Goal: Task Accomplishment & Management: Complete application form

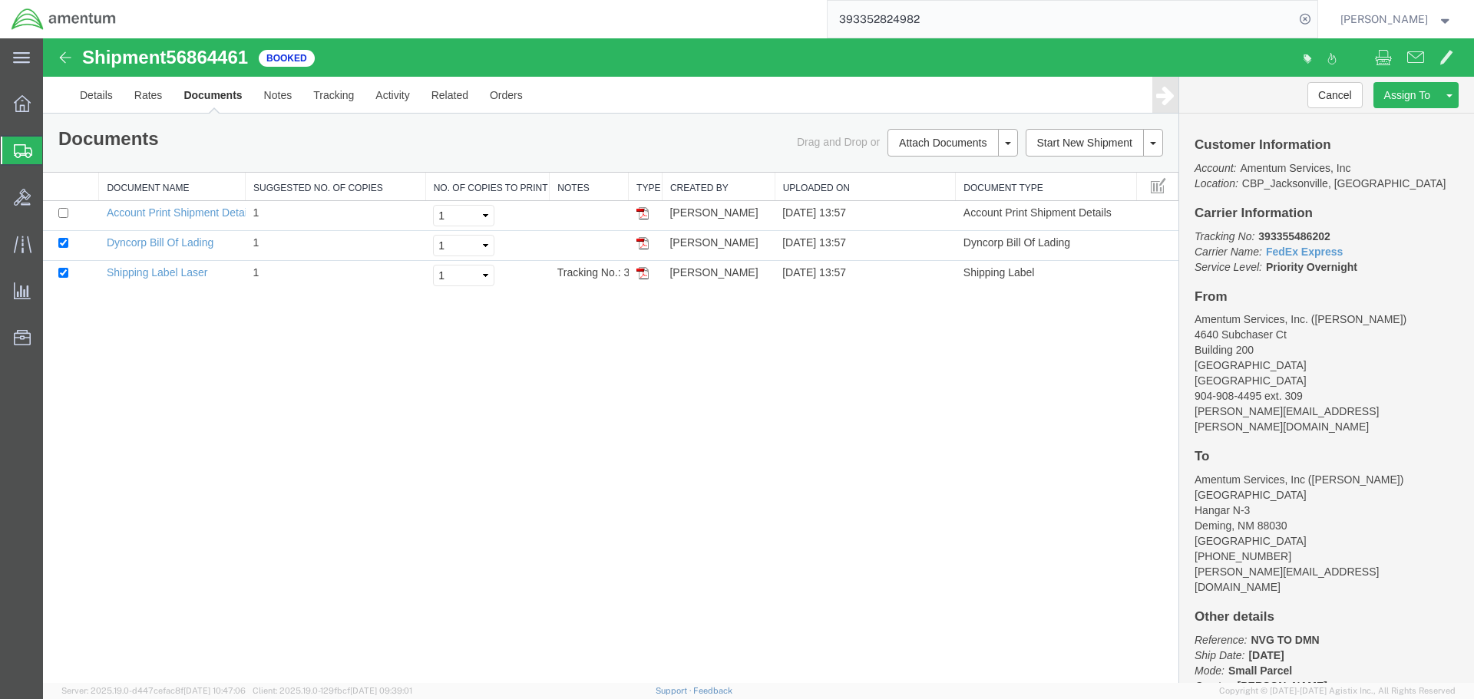
click at [981, 23] on input "393352824982" at bounding box center [1061, 19] width 467 height 37
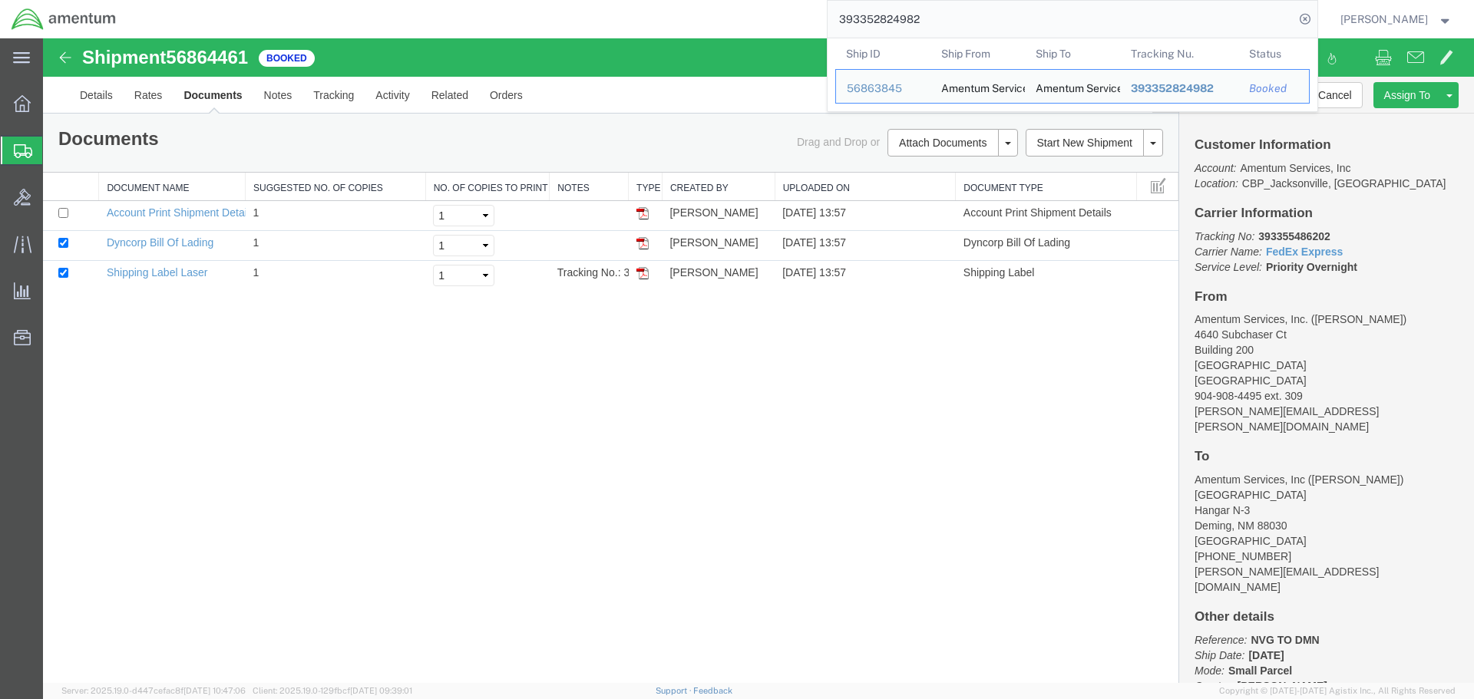
click at [983, 25] on input "393352824982" at bounding box center [1061, 19] width 467 height 37
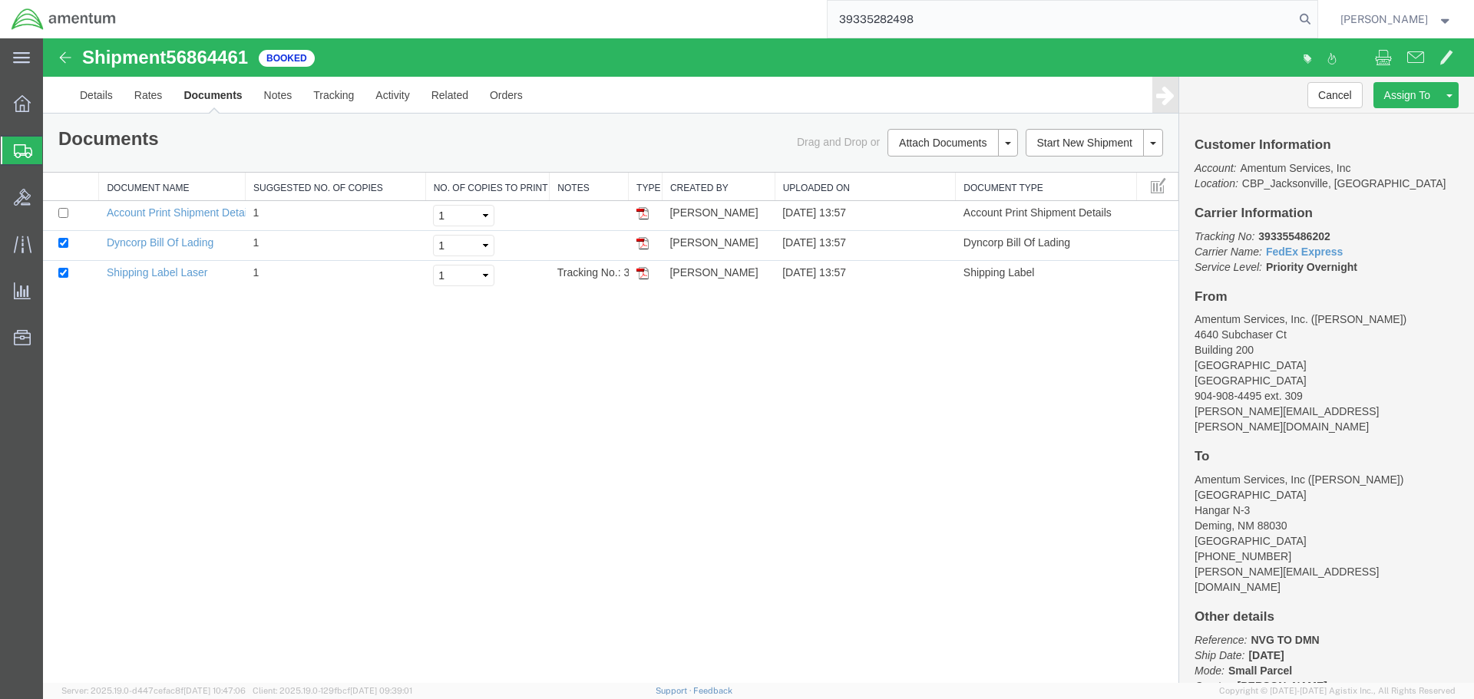
type input "393352824982"
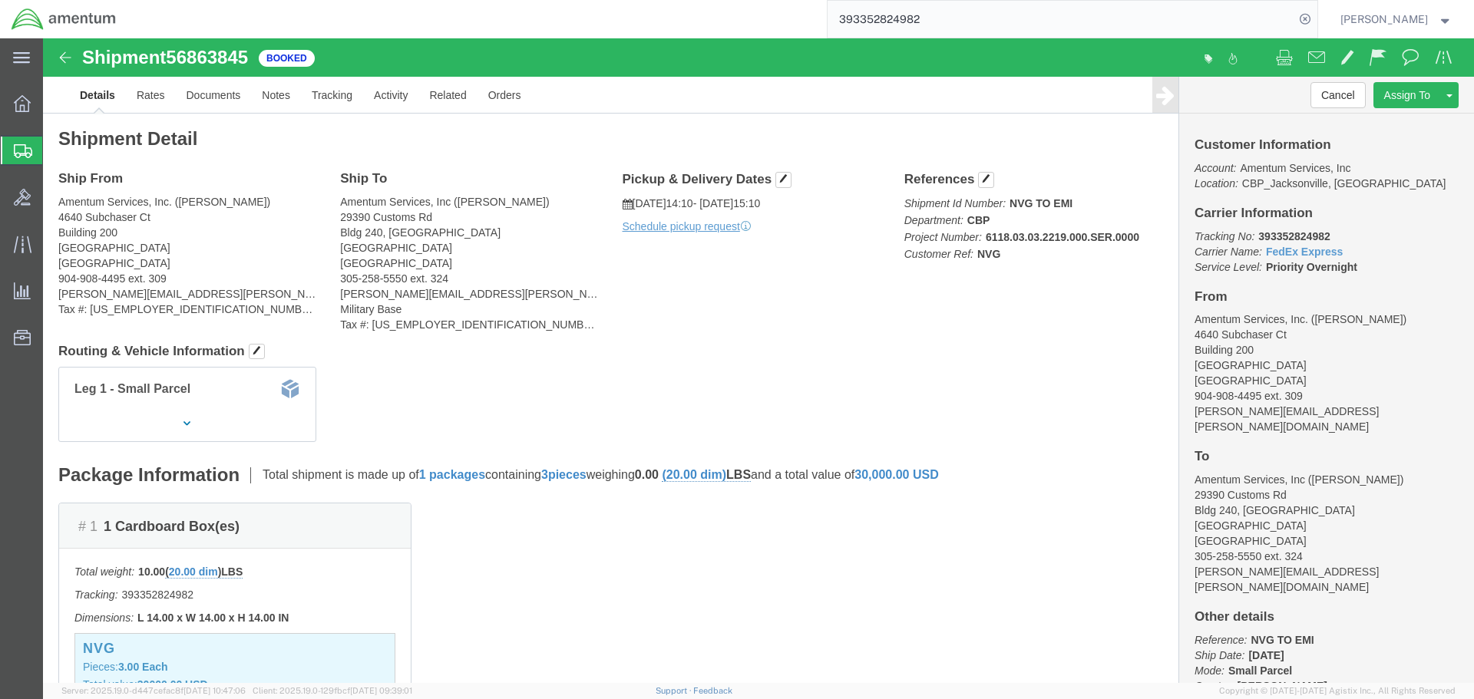
drag, startPoint x: 757, startPoint y: 360, endPoint x: 696, endPoint y: 395, distance: 69.8
click div "Leg 1 - Small Parcel"
click link "Clone Shipment"
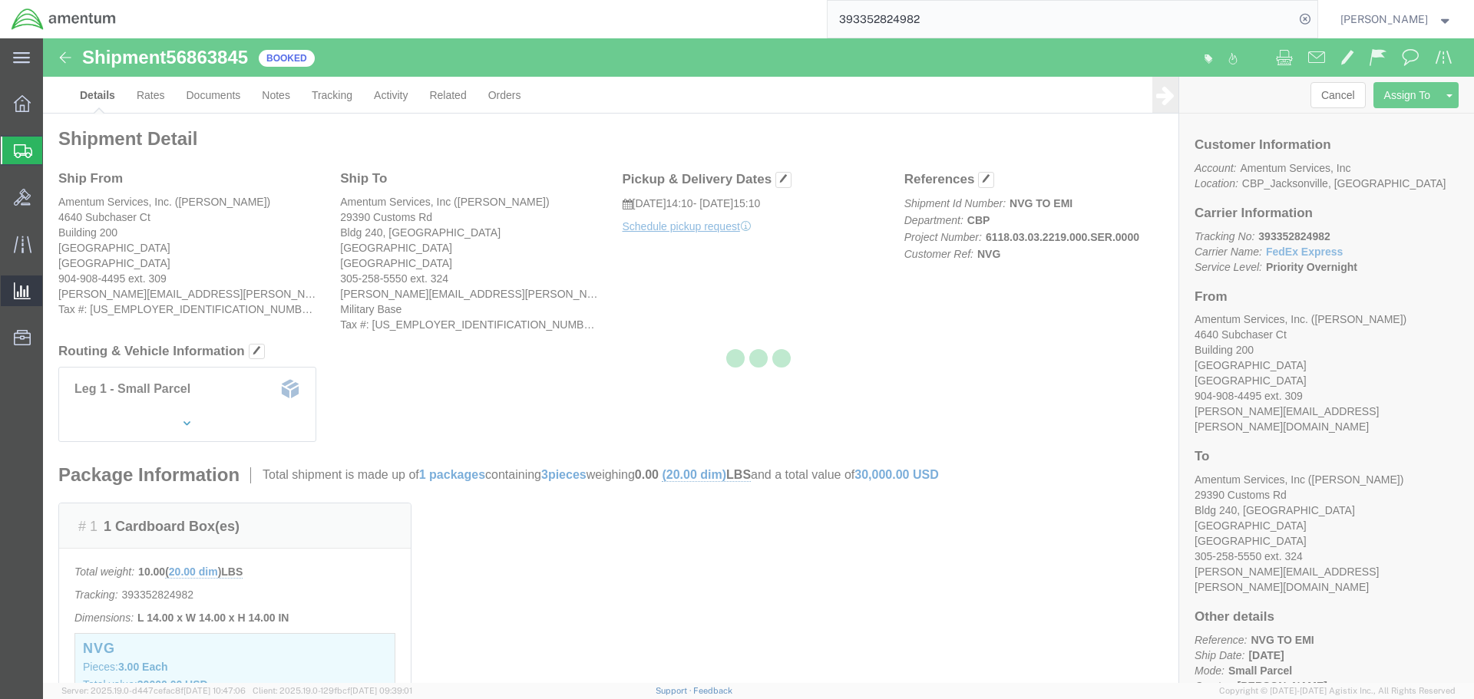
select select "49917"
select select "49931"
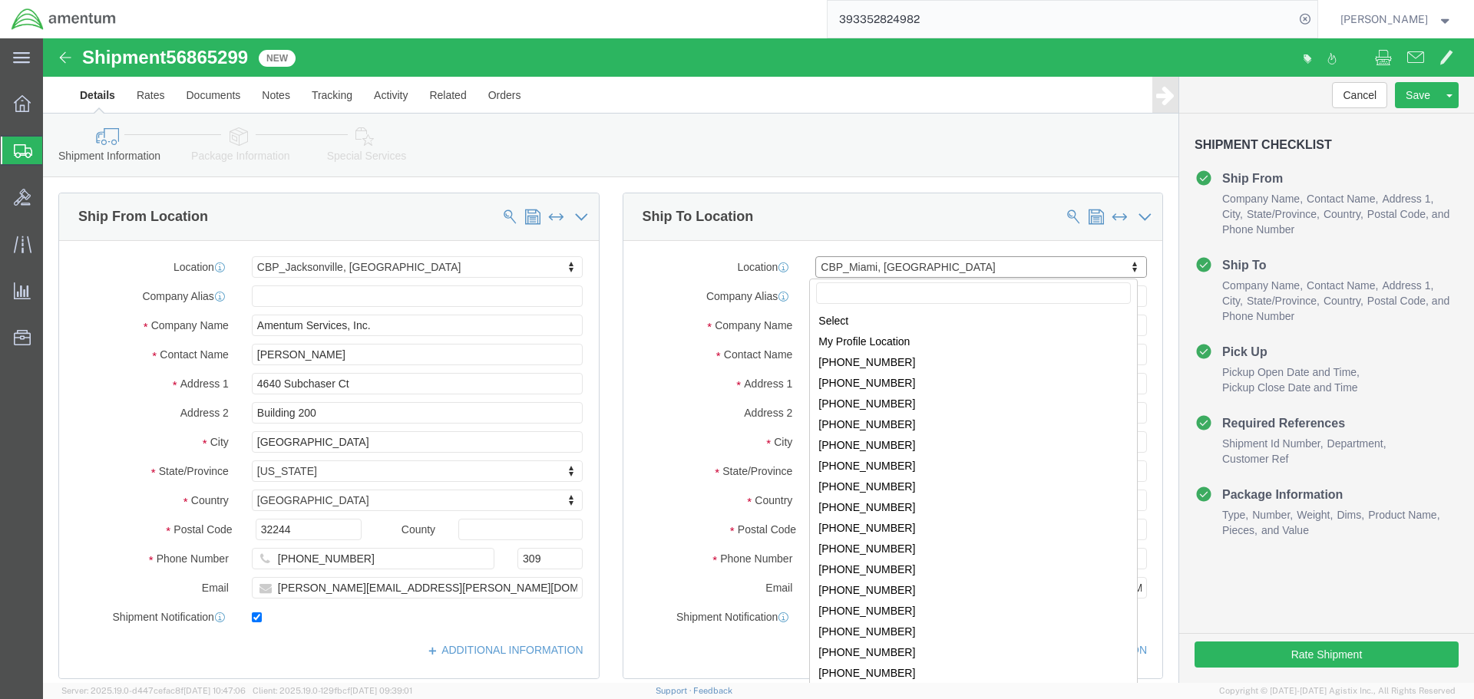
scroll to position [2925, 0]
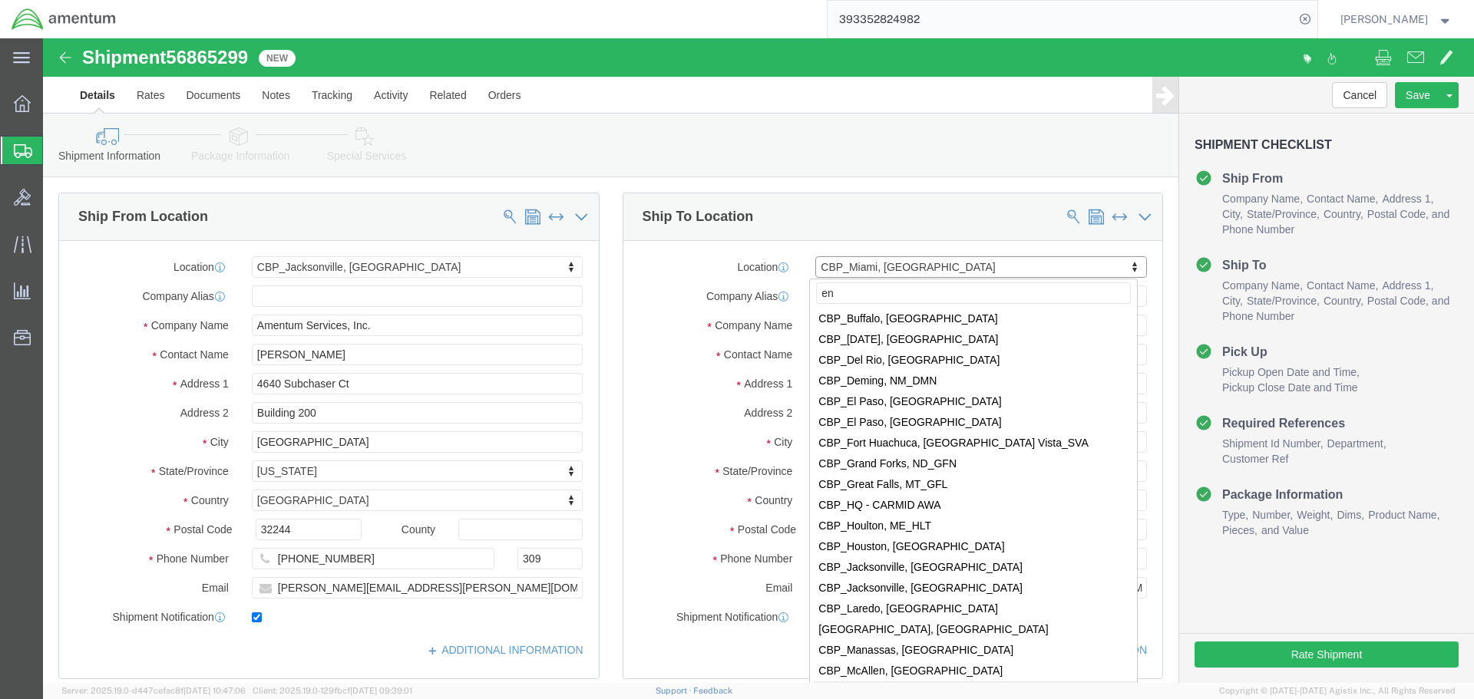
type input "eno"
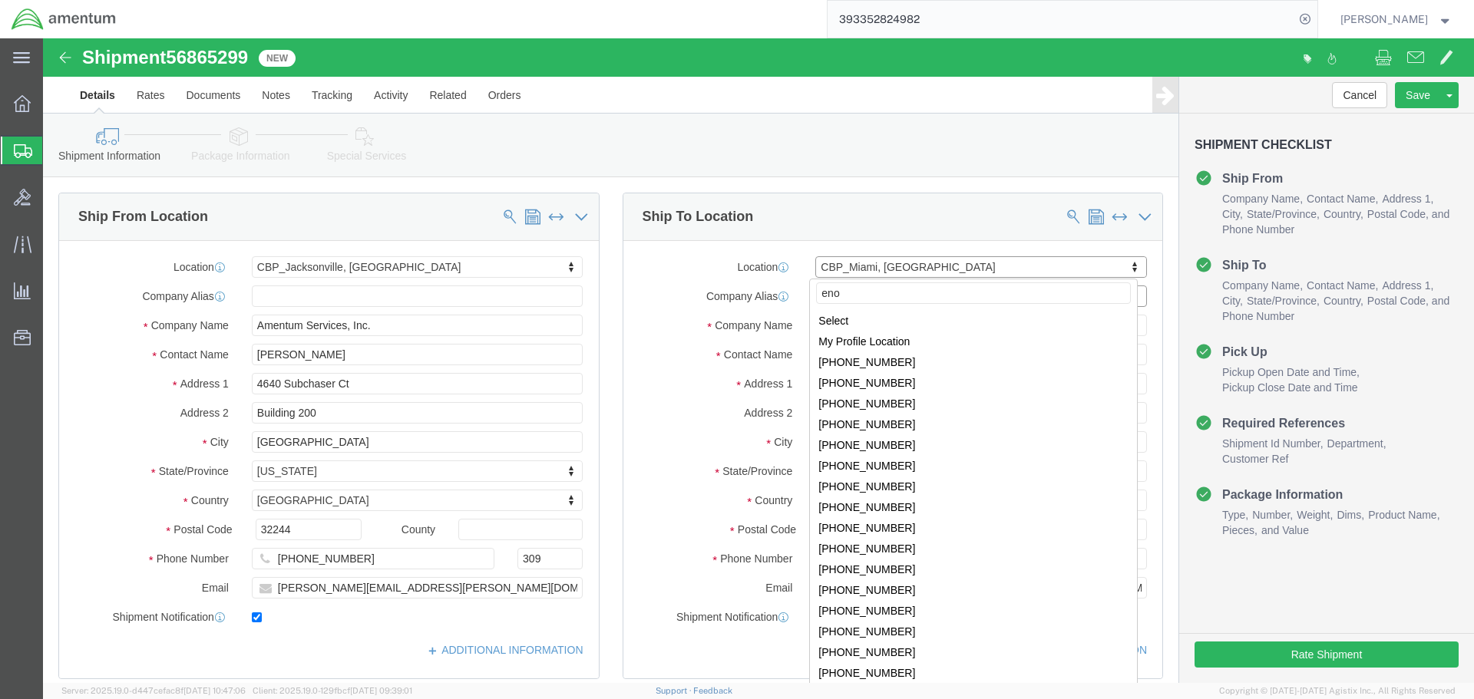
select select "49932"
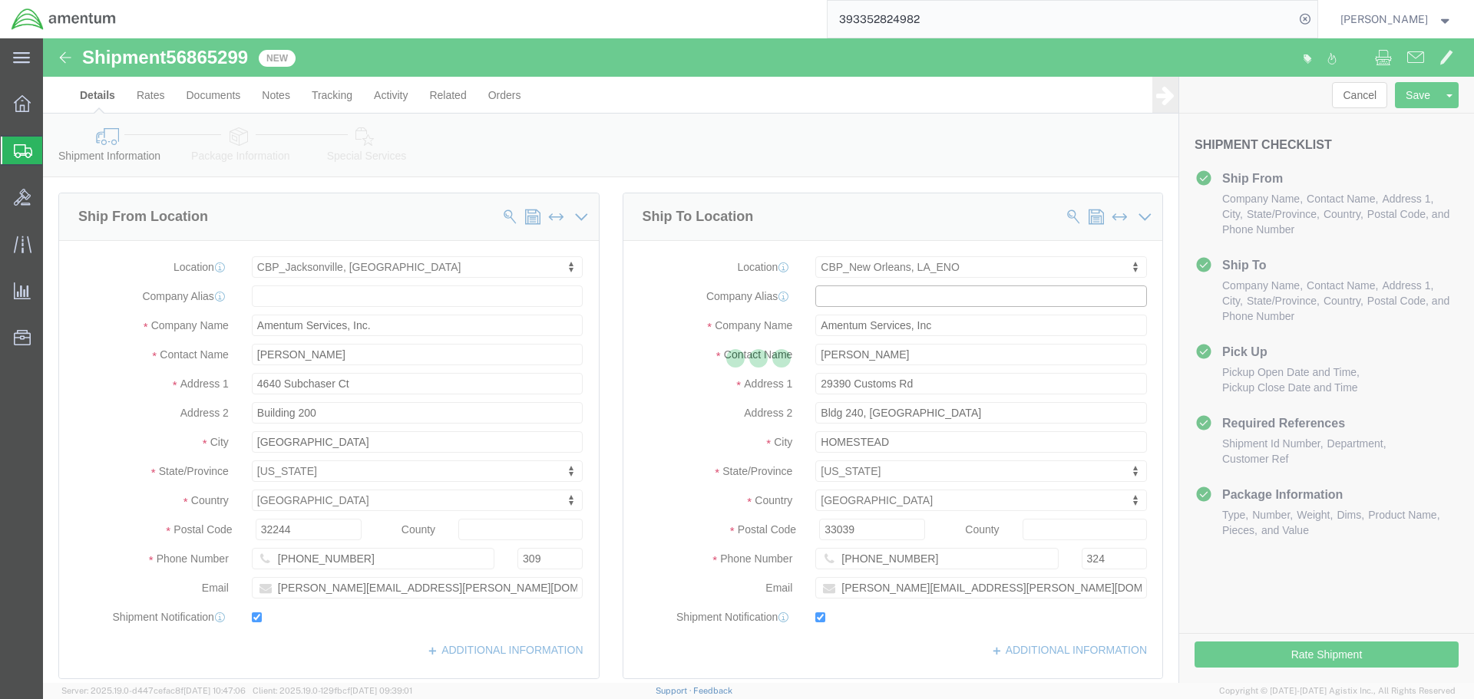
type input "[PERSON_NAME]"
type input "[STREET_ADDRESS][PERSON_NAME]"
type input "[PERSON_NAME]"
type input "70401"
type input "[PHONE_NUMBER]"
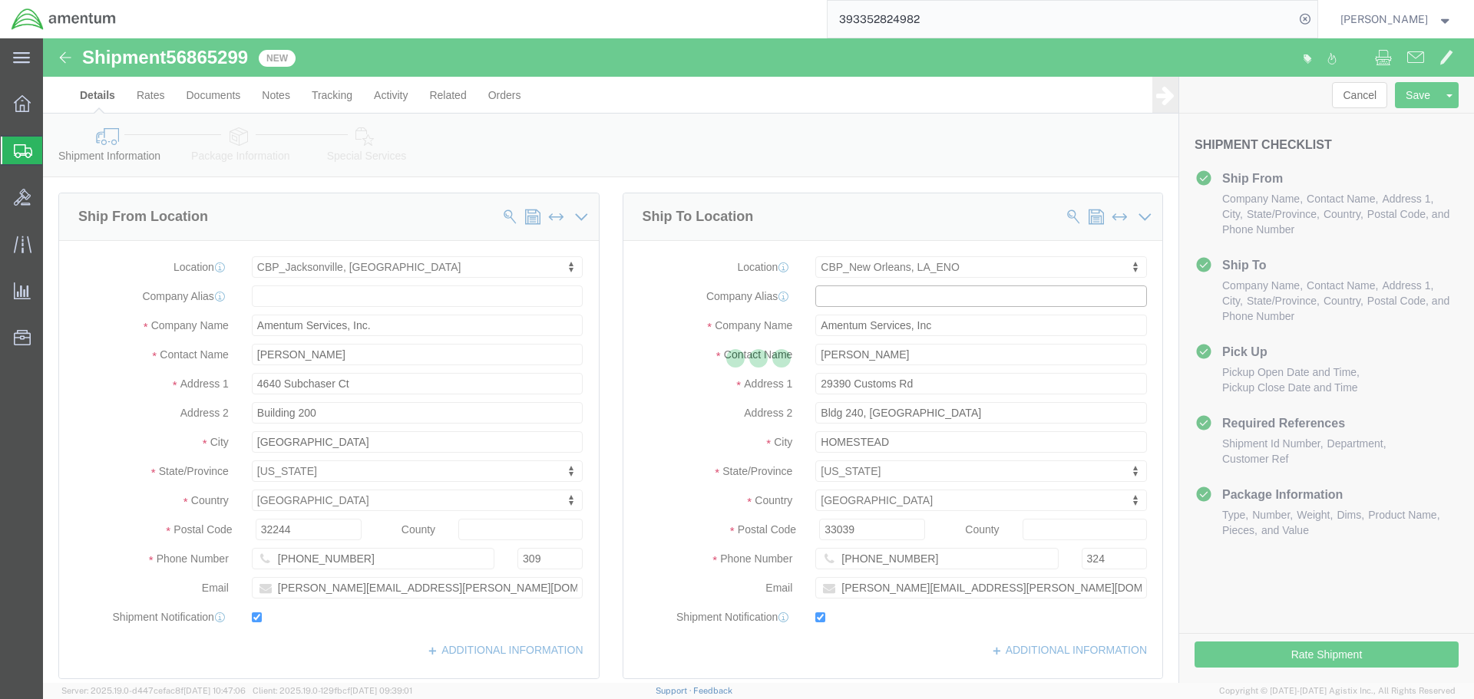
type input "[PERSON_NAME][EMAIL_ADDRESS][PERSON_NAME][DOMAIN_NAME]"
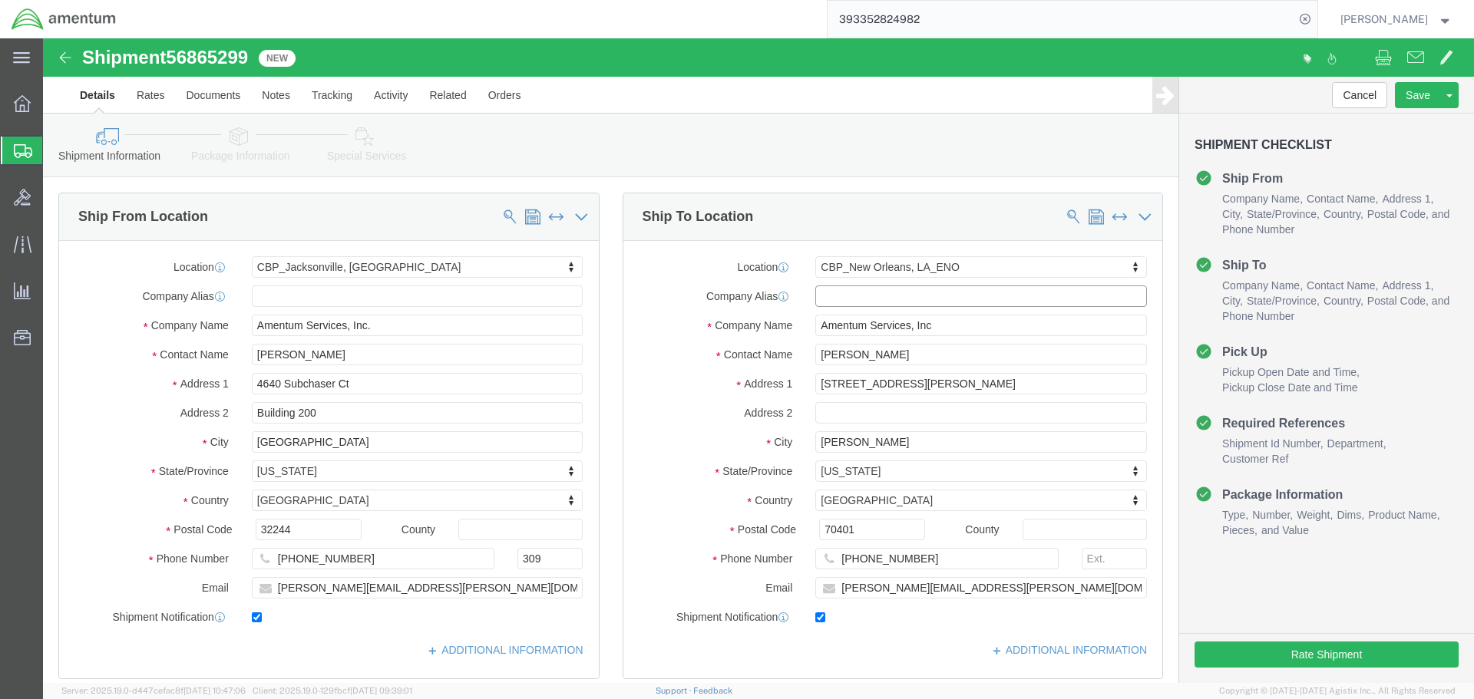
select select "LA"
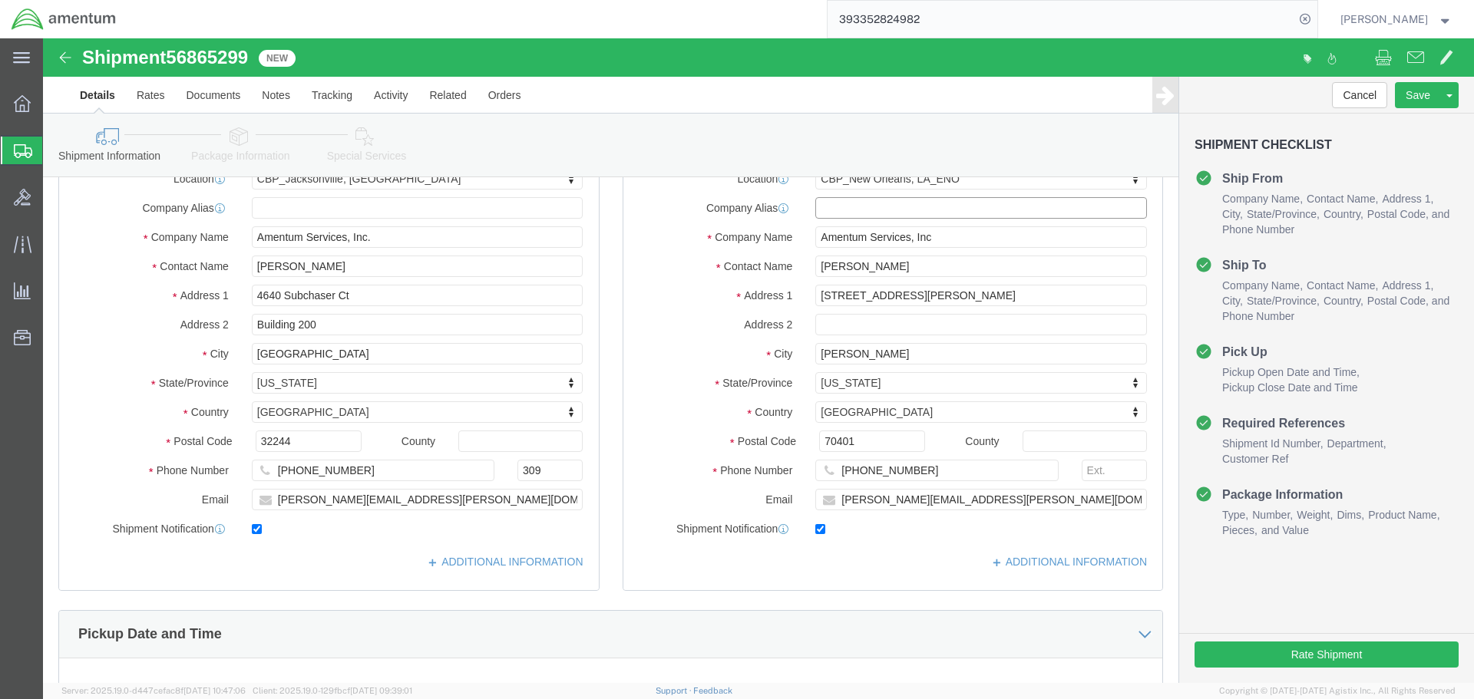
scroll to position [384, 0]
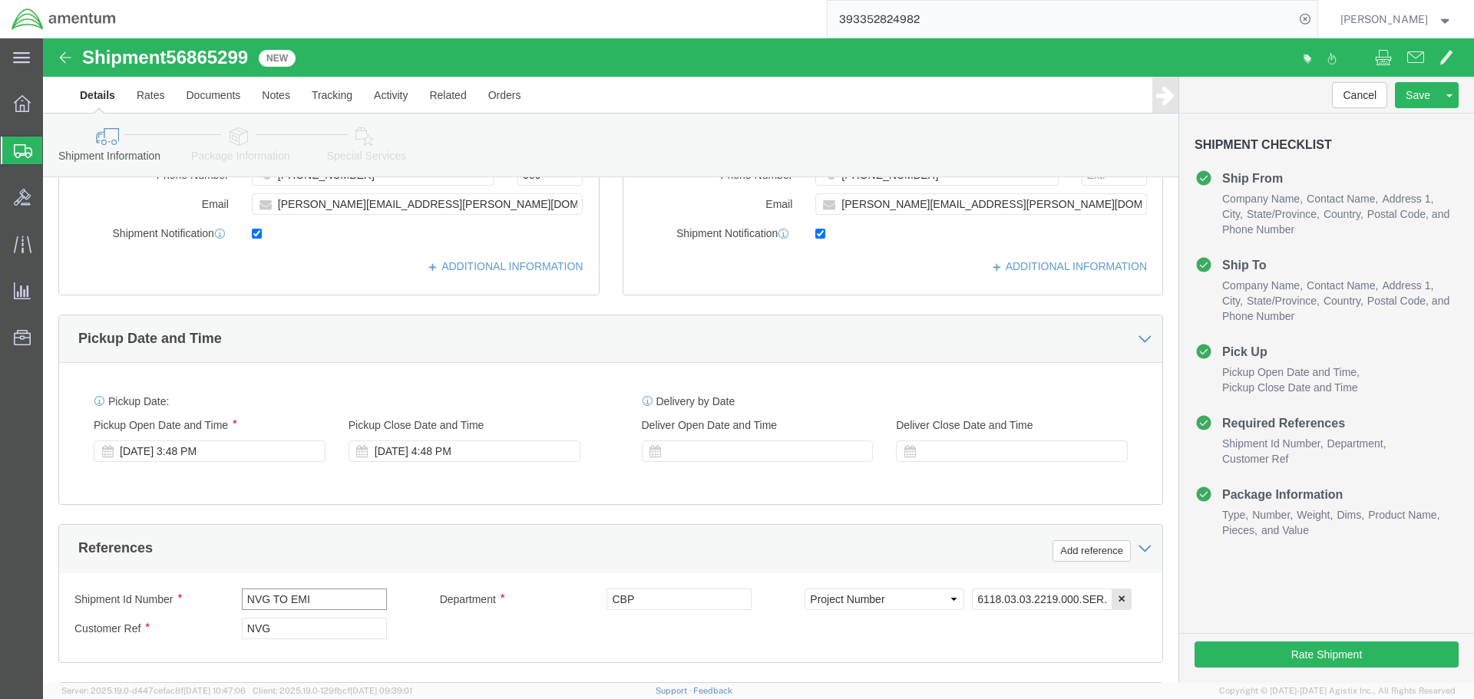
click input "NVG TO EMI"
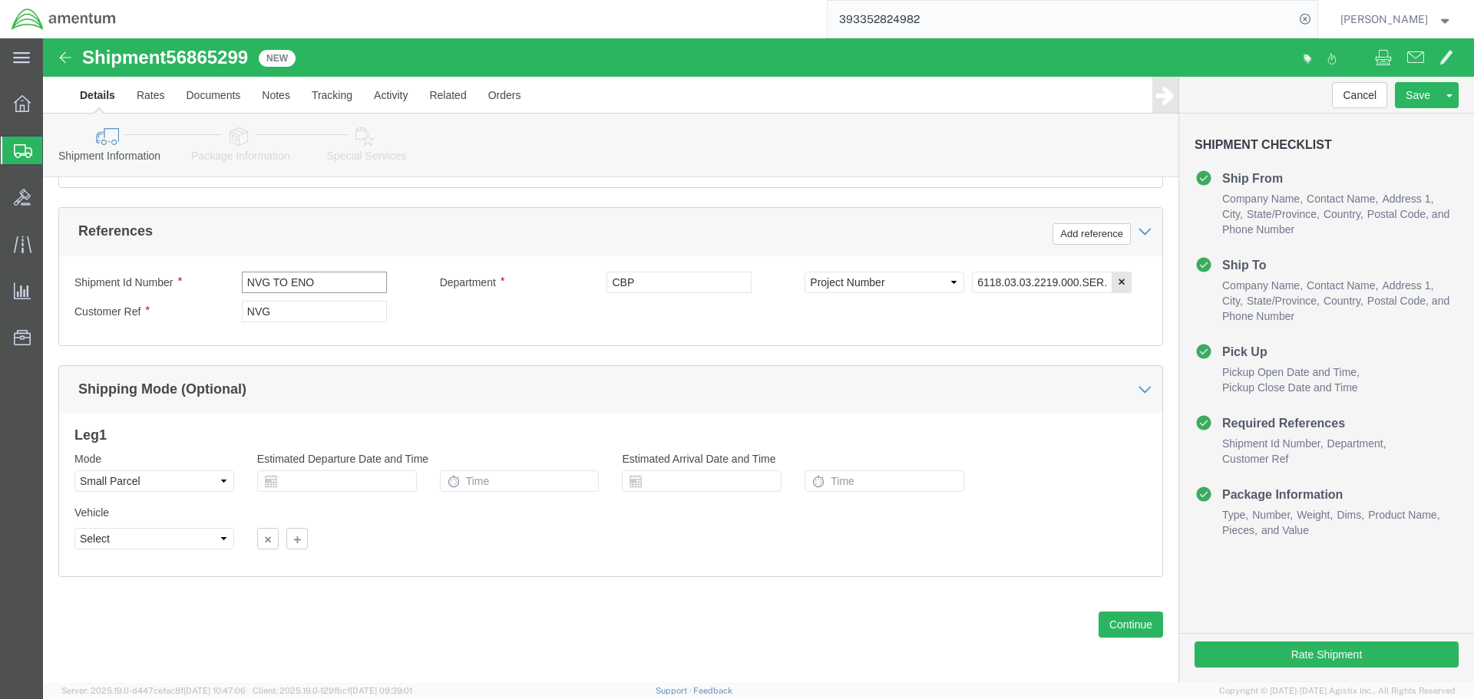
scroll to position [702, 0]
type input "NVG TO ENO"
click button "Continue"
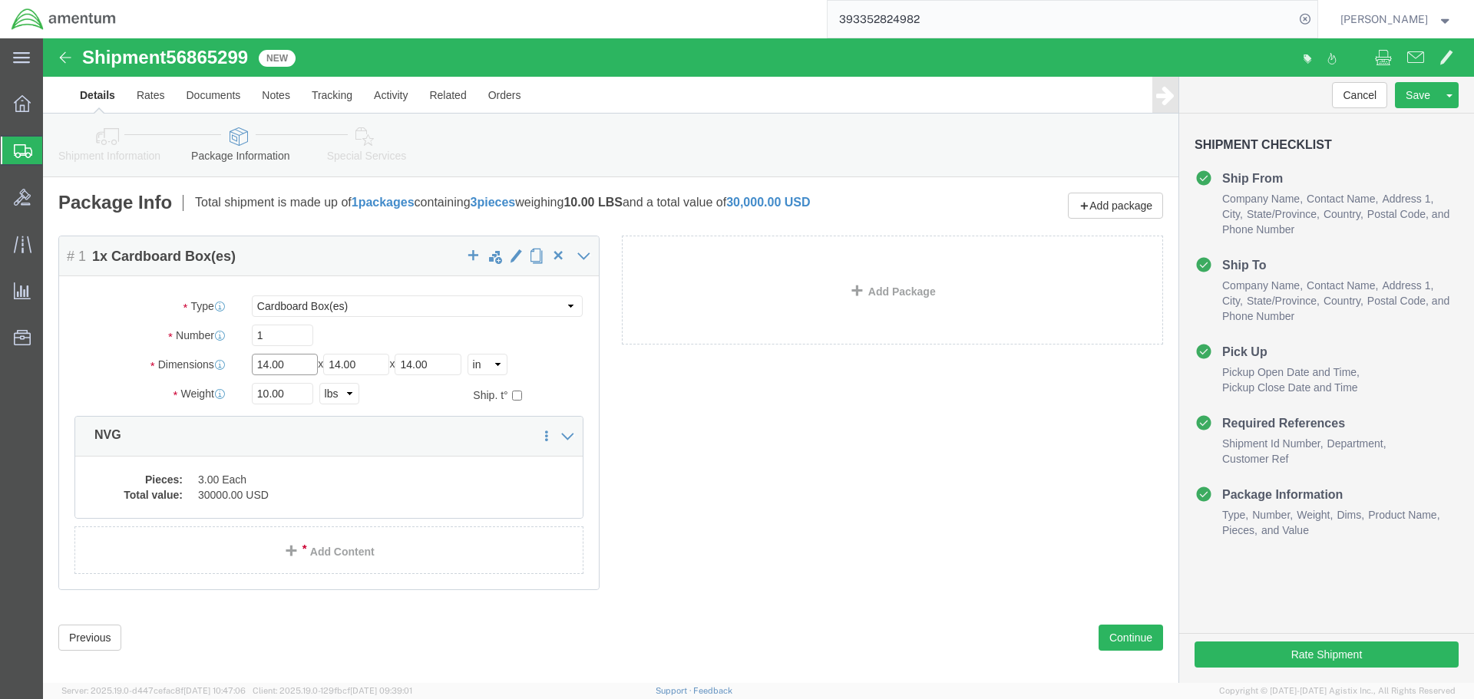
click input "14.00"
type input "18"
type input "12"
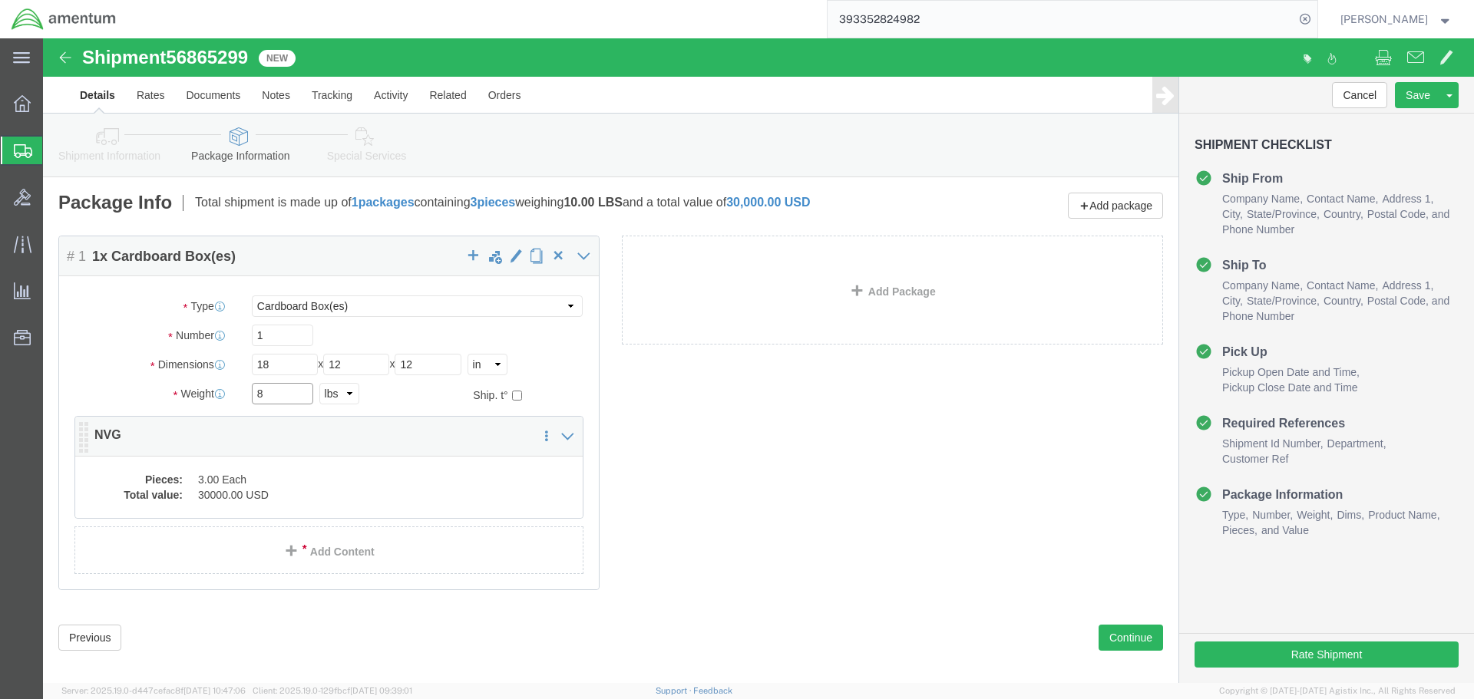
type input "8"
click div "Pieces: 3.00 Each Total value: 30000.00 USD"
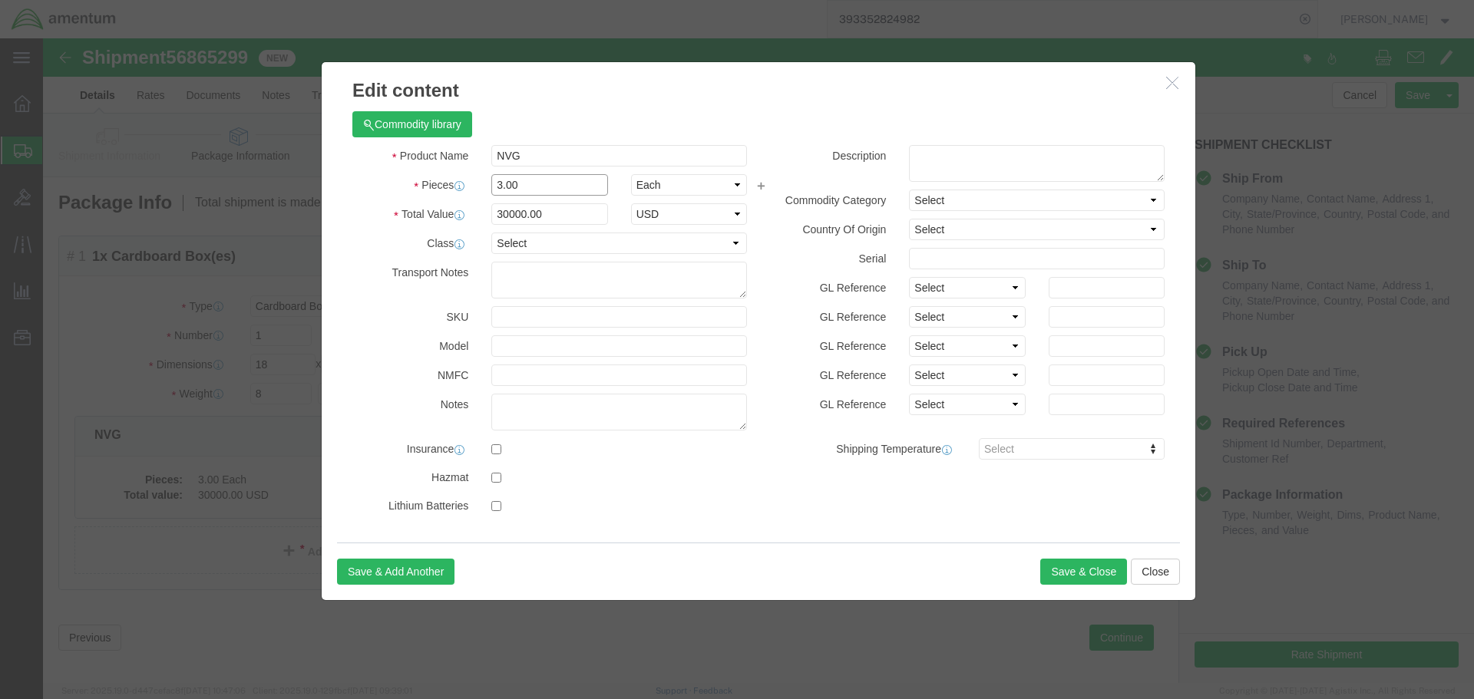
drag, startPoint x: 507, startPoint y: 147, endPoint x: 359, endPoint y: 124, distance: 149.1
click div "Product Name NVG Pieces 3.00 Select Bag Barrels 100Board Feet Bottle Box Bliste…"
type input "2"
type input "20000"
click button "Save & Close"
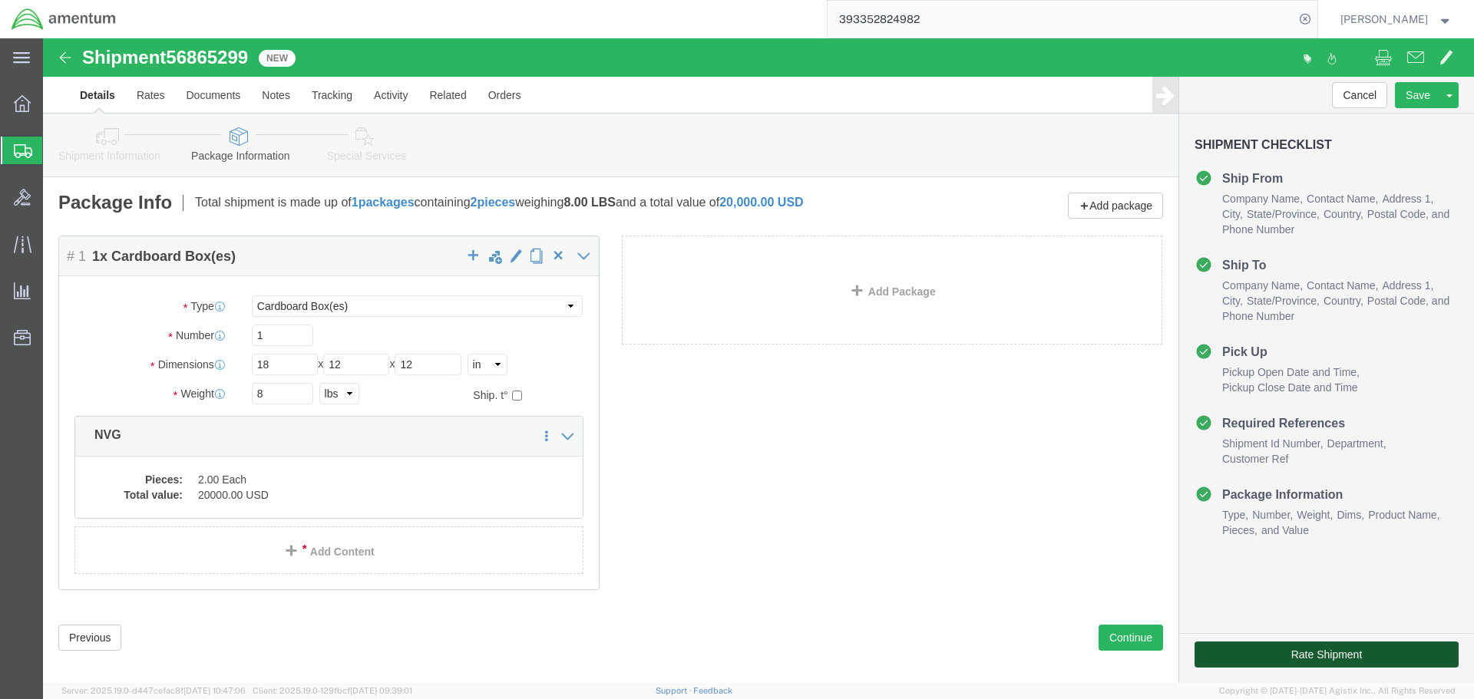
click button "Rate Shipment"
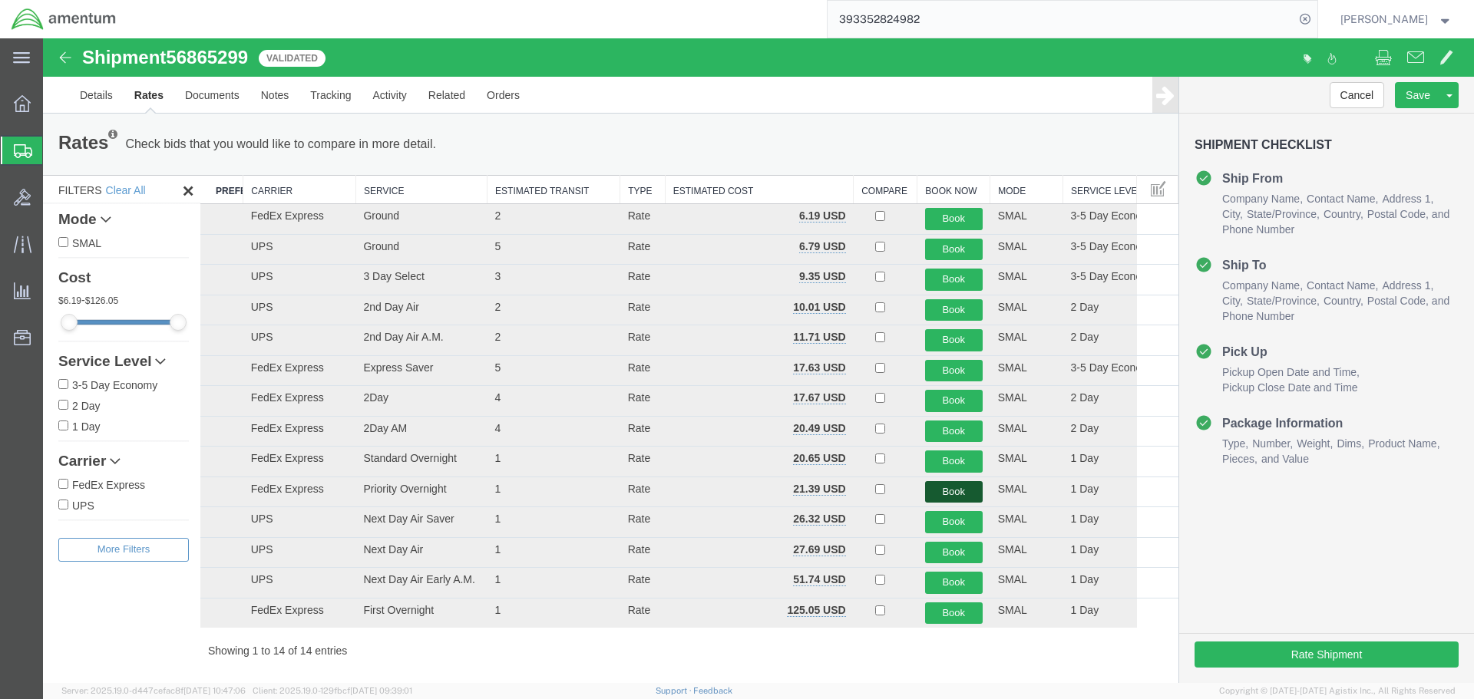
click at [943, 485] on button "Book" at bounding box center [954, 492] width 58 height 22
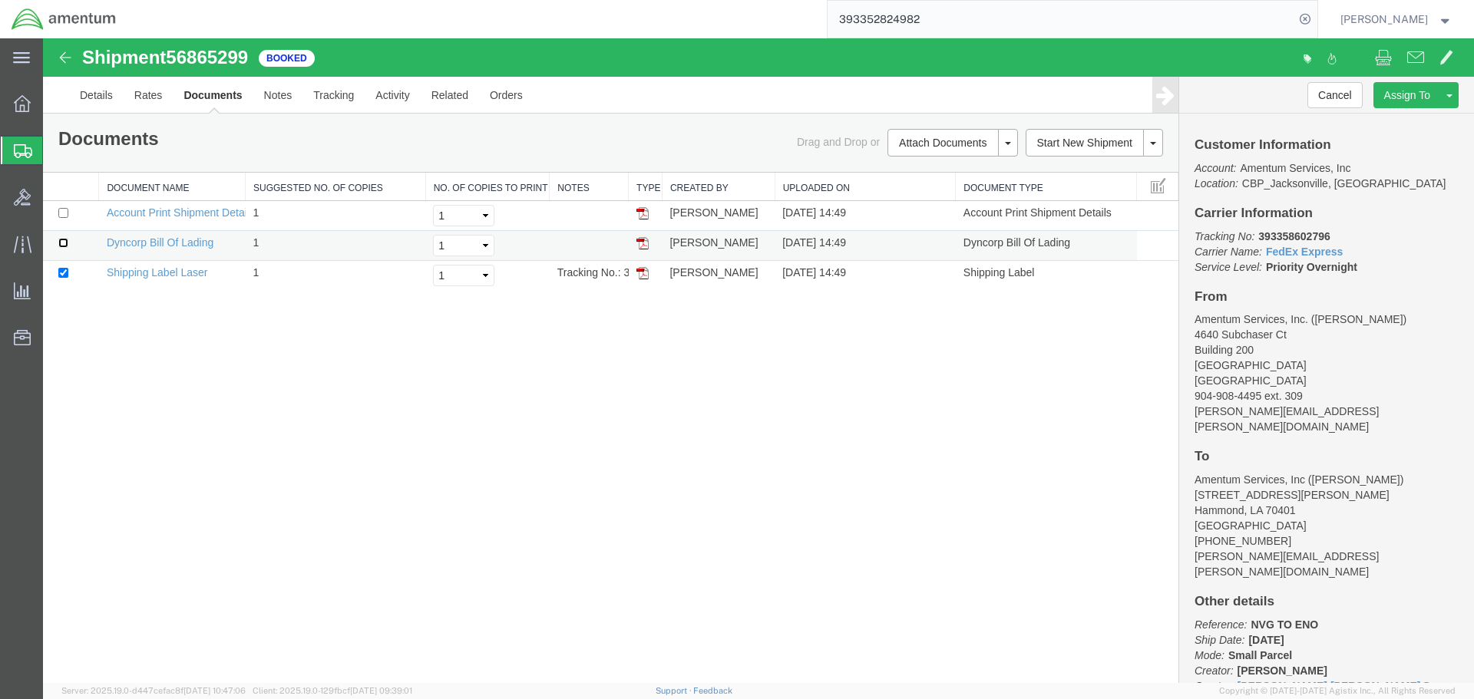
drag, startPoint x: 61, startPoint y: 240, endPoint x: 84, endPoint y: 244, distance: 24.1
click at [61, 240] on input "checkbox" at bounding box center [63, 243] width 10 height 10
checkbox input "true"
drag, startPoint x: 1367, startPoint y: 271, endPoint x: 1187, endPoint y: 236, distance: 183.1
click at [1187, 236] on div "Customer Information Account: Amentum Services, Inc Location: CBP_Jacksonville,…" at bounding box center [1326, 399] width 295 height 570
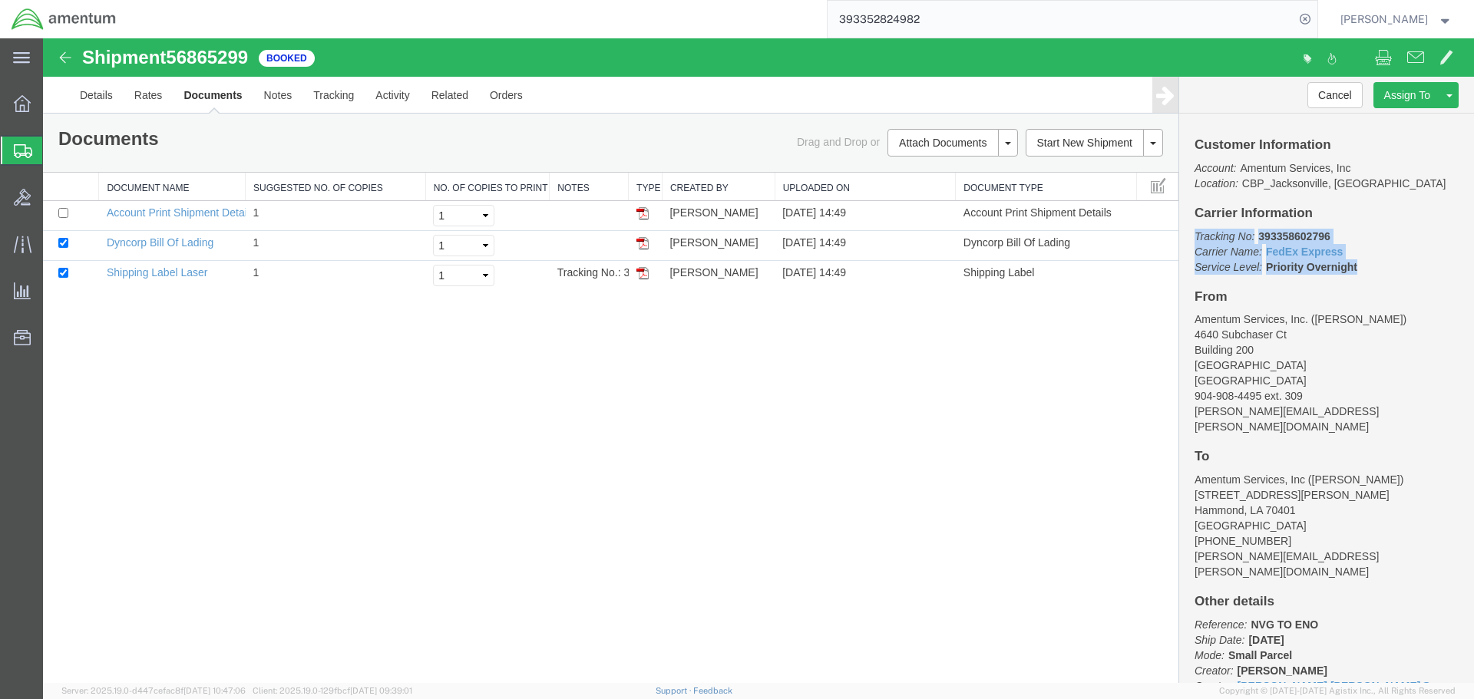
copy p "Tracking No: 393358602796 Carrier Name: FedEx Express FedEx Express Service Lev…"
click at [494, 484] on div "Shipment 56865299 3 of 3 Booked Details Rates Documents Notes Tracking Activity…" at bounding box center [758, 360] width 1431 height 645
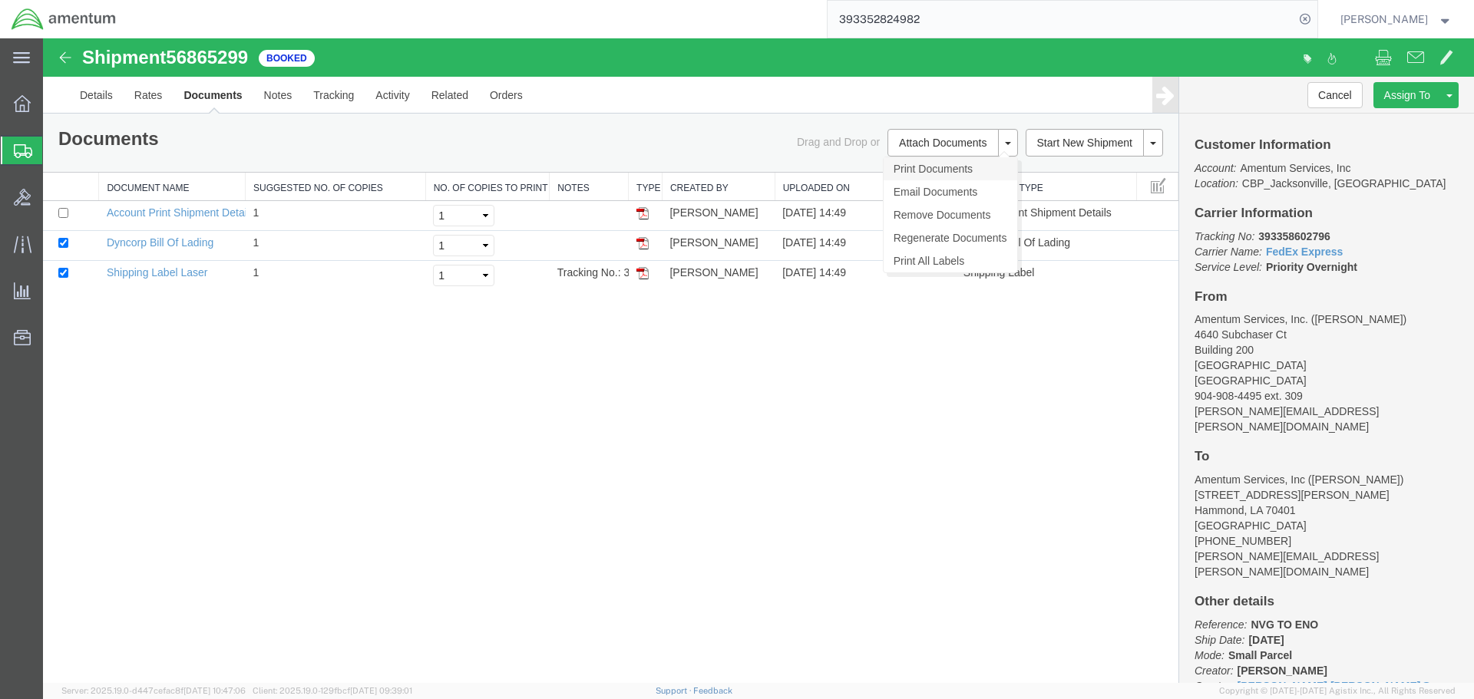
click at [967, 167] on link "Print Documents" at bounding box center [951, 168] width 134 height 23
